Goal: Transaction & Acquisition: Purchase product/service

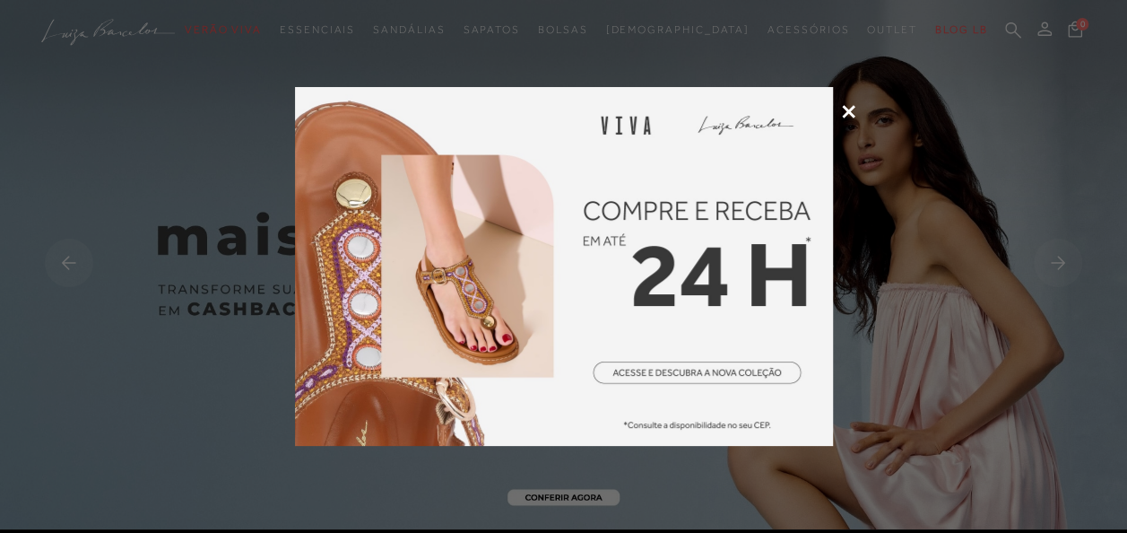
click at [842, 106] on icon at bounding box center [848, 111] width 13 height 13
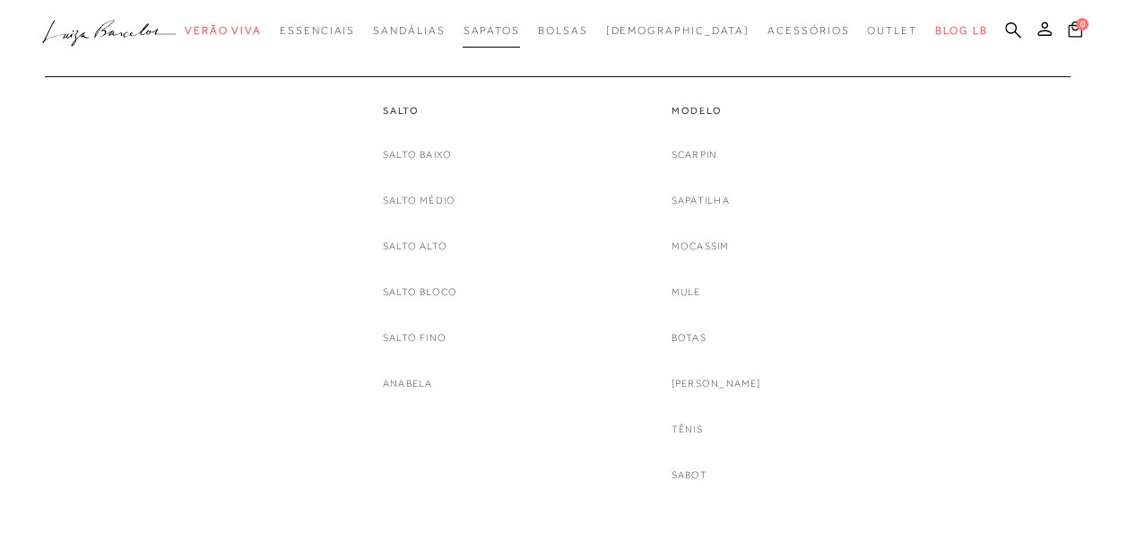
click at [519, 37] on link "Sapatos" at bounding box center [491, 30] width 56 height 33
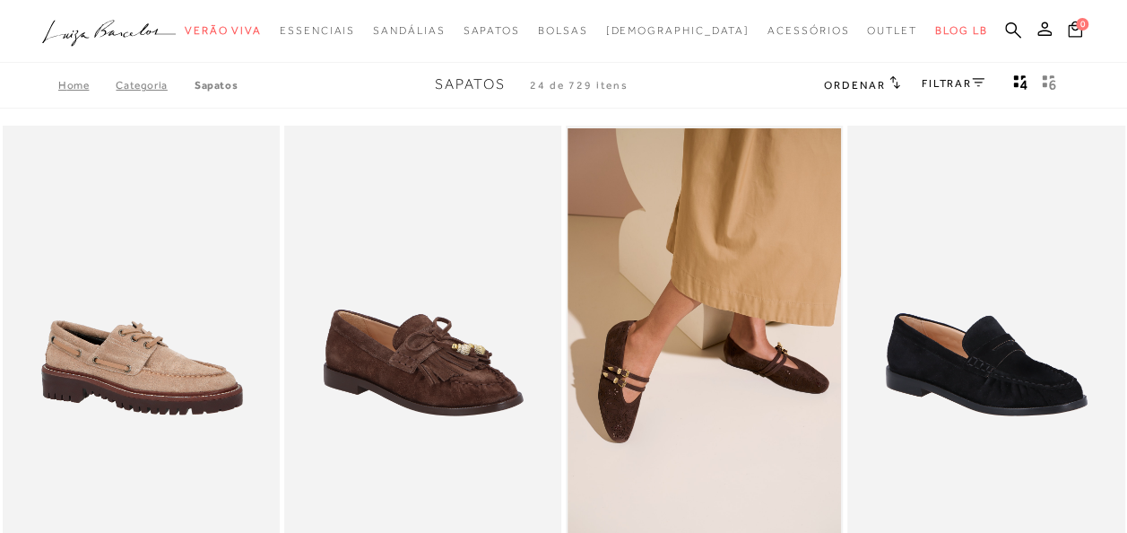
click at [947, 83] on link "FILTRAR" at bounding box center [953, 83] width 63 height 13
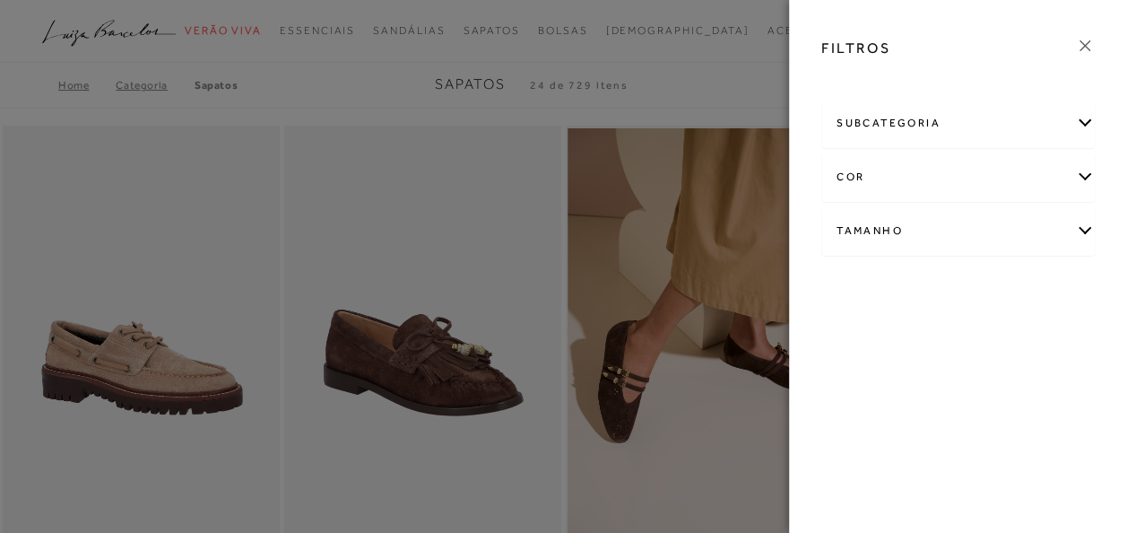
click at [911, 167] on div "cor" at bounding box center [958, 177] width 272 height 48
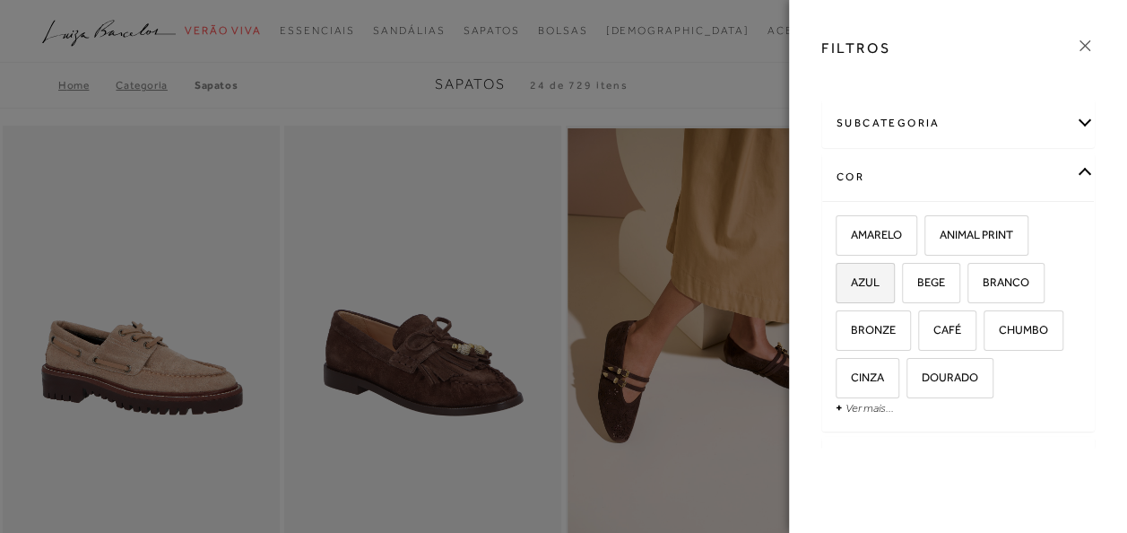
click at [875, 275] on span "AZUL" at bounding box center [859, 281] width 42 height 13
click at [851, 276] on input "AZUL" at bounding box center [842, 285] width 18 height 18
checkbox input "true"
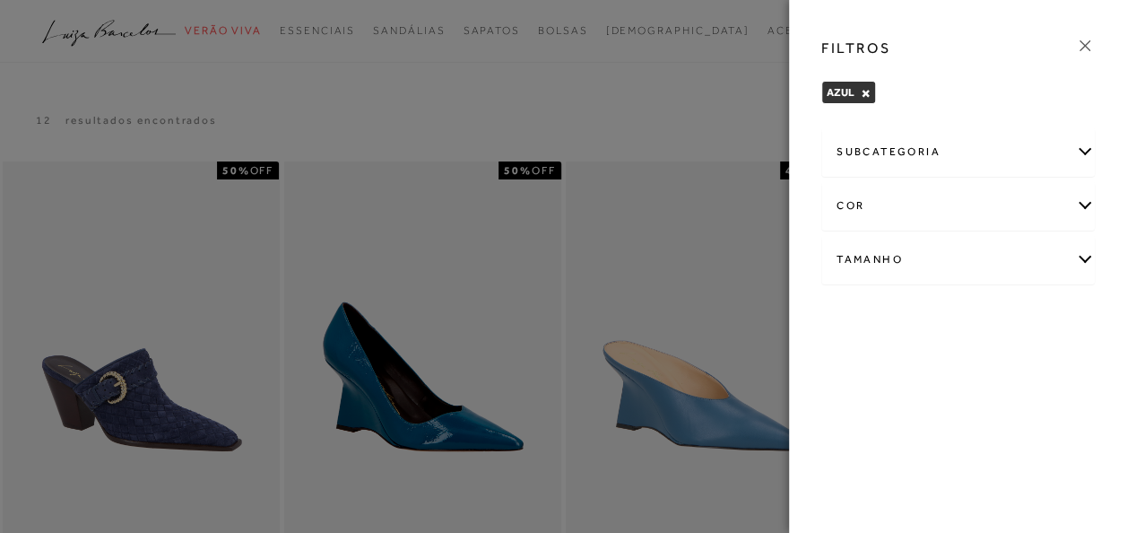
click at [1079, 50] on icon at bounding box center [1085, 46] width 20 height 20
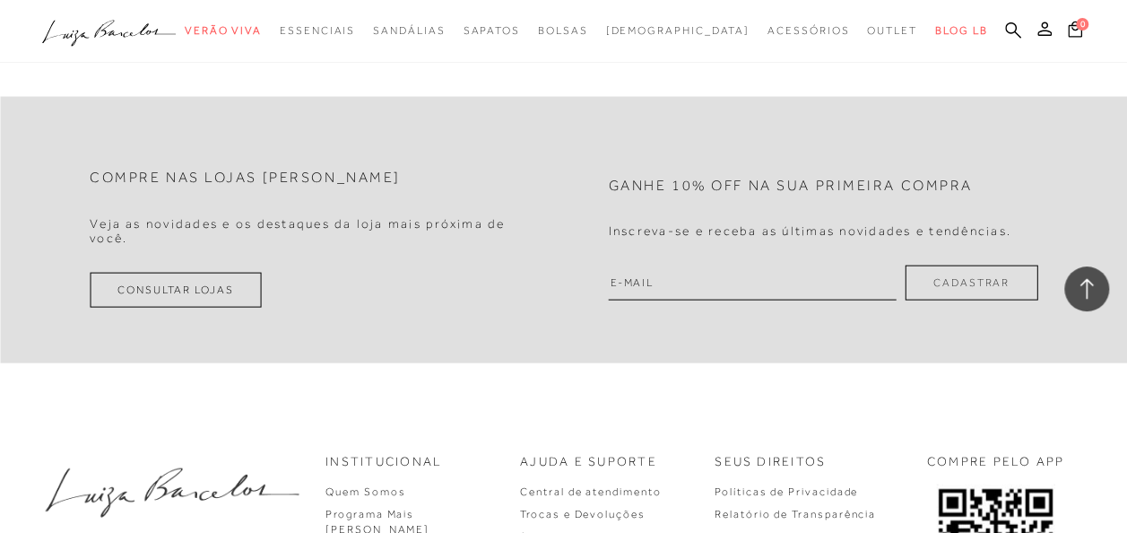
scroll to position [1793, 0]
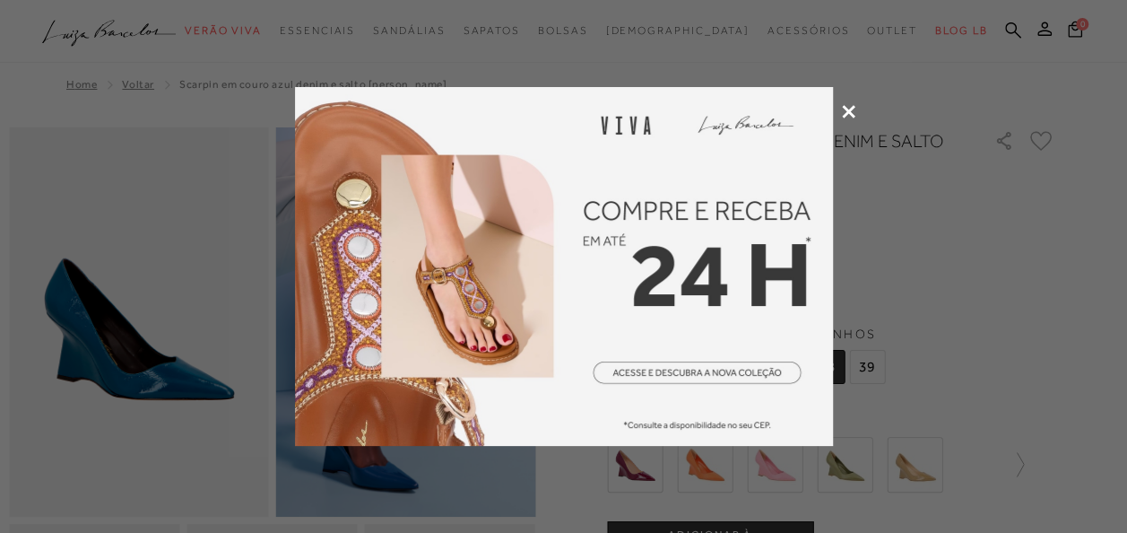
click at [845, 111] on icon at bounding box center [848, 111] width 13 height 13
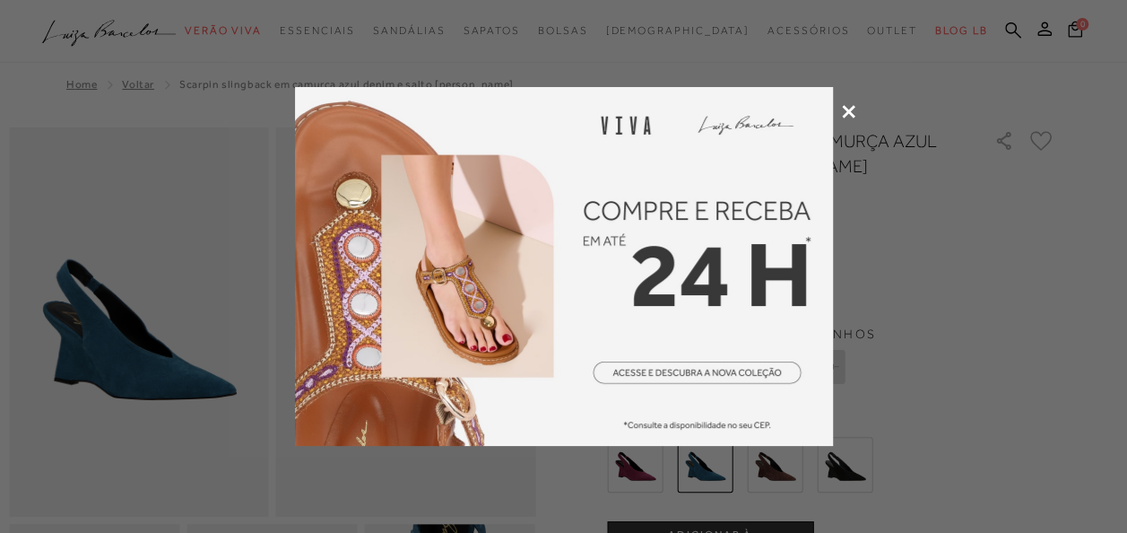
click at [843, 114] on icon at bounding box center [848, 111] width 13 height 13
